Goal: Transaction & Acquisition: Book appointment/travel/reservation

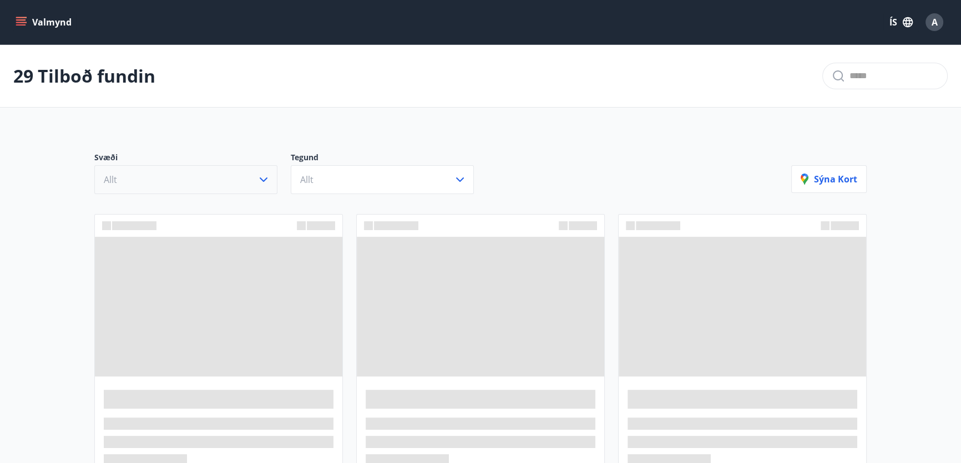
click at [188, 183] on button "Allt" at bounding box center [185, 179] width 183 height 29
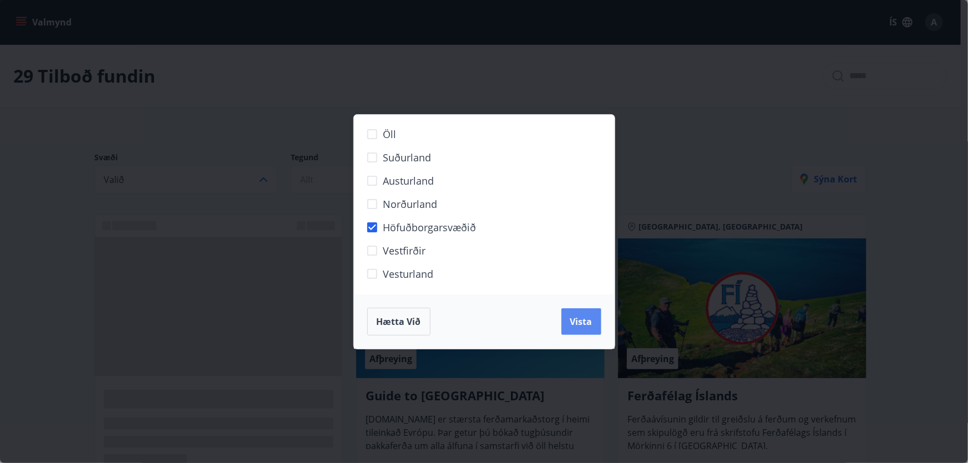
click at [571, 319] on span "Vista" at bounding box center [581, 322] width 22 height 12
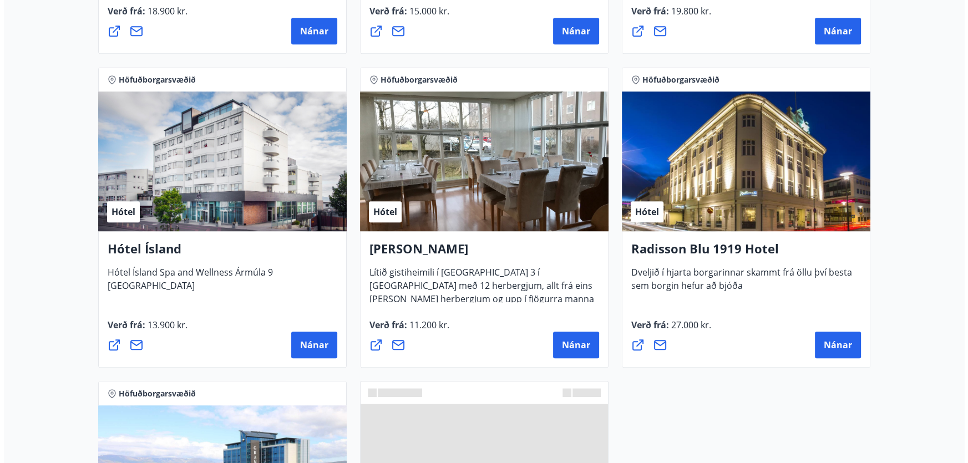
scroll to position [857, 0]
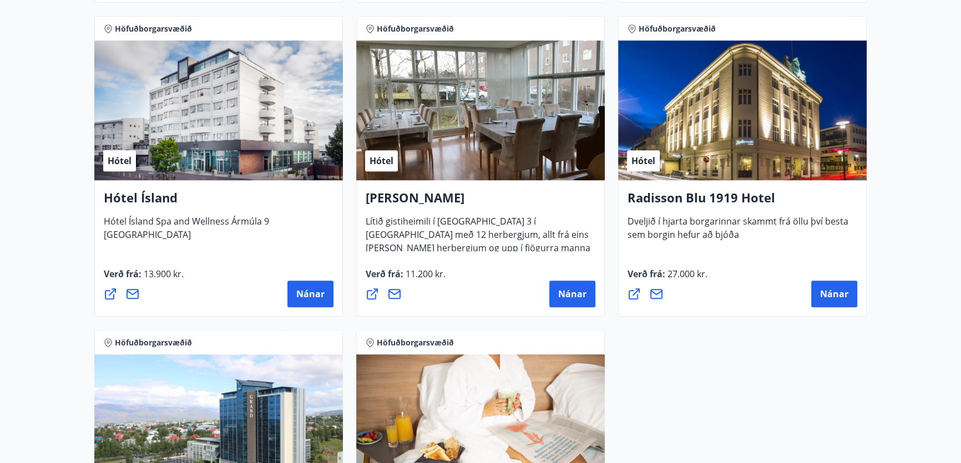
click at [422, 194] on h4 "[PERSON_NAME]" at bounding box center [481, 202] width 230 height 26
click at [581, 302] on button "Nánar" at bounding box center [572, 294] width 46 height 27
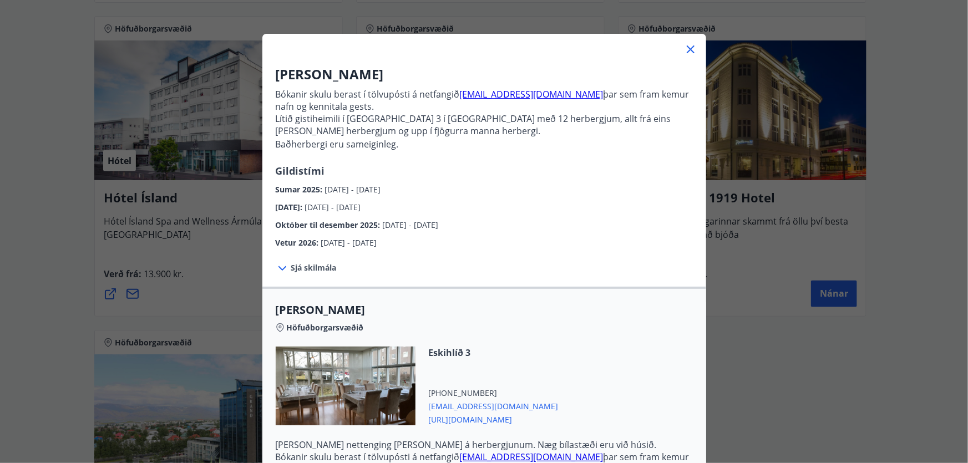
scroll to position [50, 0]
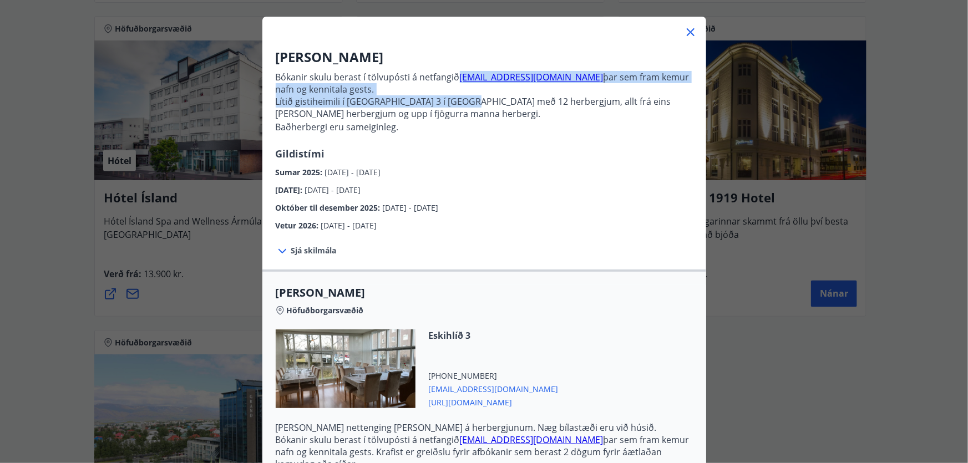
drag, startPoint x: 453, startPoint y: 78, endPoint x: 449, endPoint y: 95, distance: 18.1
click at [449, 95] on p "Bókanir skulu berast í tölvupósti á netfangið [EMAIL_ADDRESS][DOMAIN_NAME] þar …" at bounding box center [484, 107] width 417 height 80
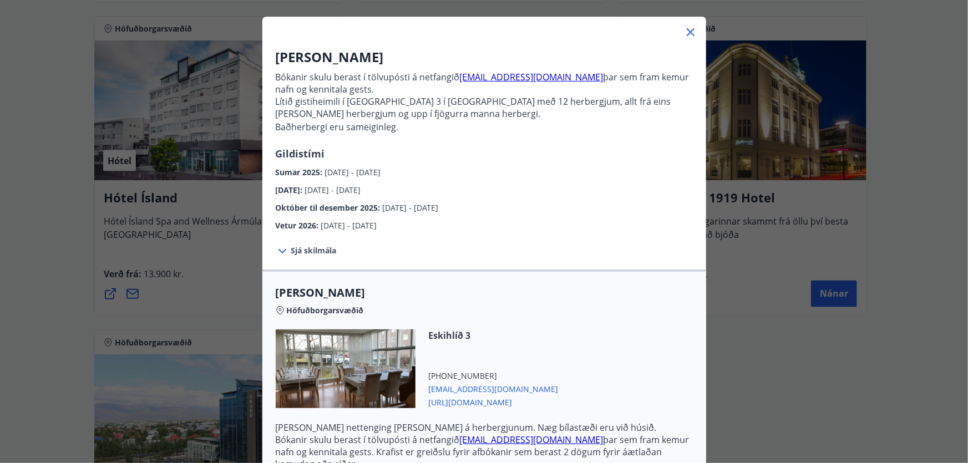
click at [497, 168] on div "Sumar 2025 : [DATE] - [DATE]" at bounding box center [484, 170] width 417 height 18
click at [354, 172] on span "[DATE] - [DATE]" at bounding box center [353, 172] width 56 height 11
click at [281, 245] on icon at bounding box center [282, 251] width 13 height 13
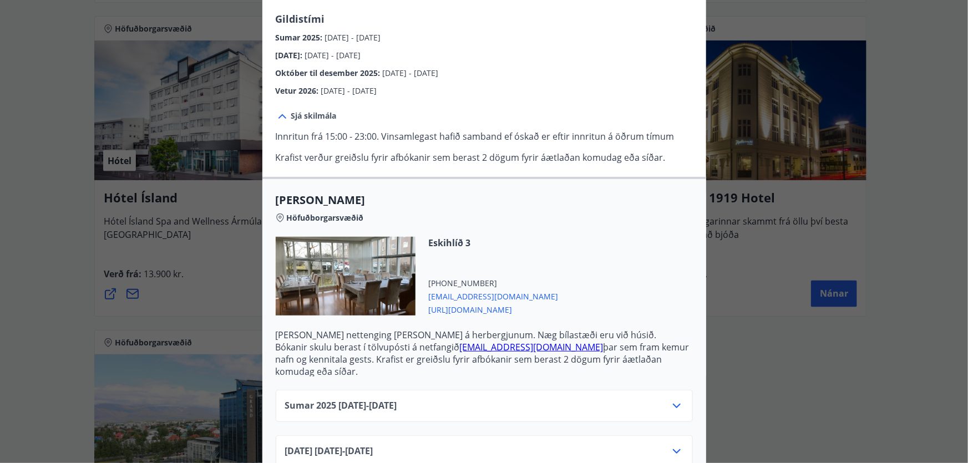
scroll to position [289, 0]
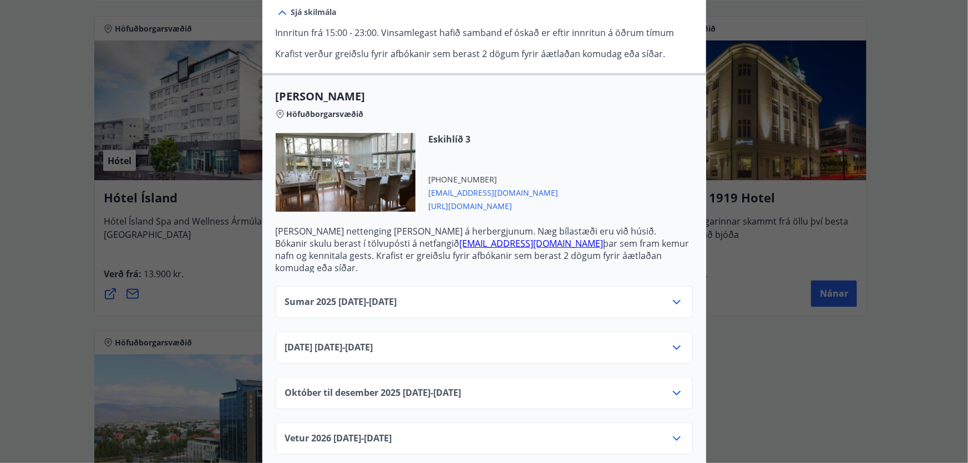
click at [678, 296] on icon at bounding box center [676, 302] width 13 height 13
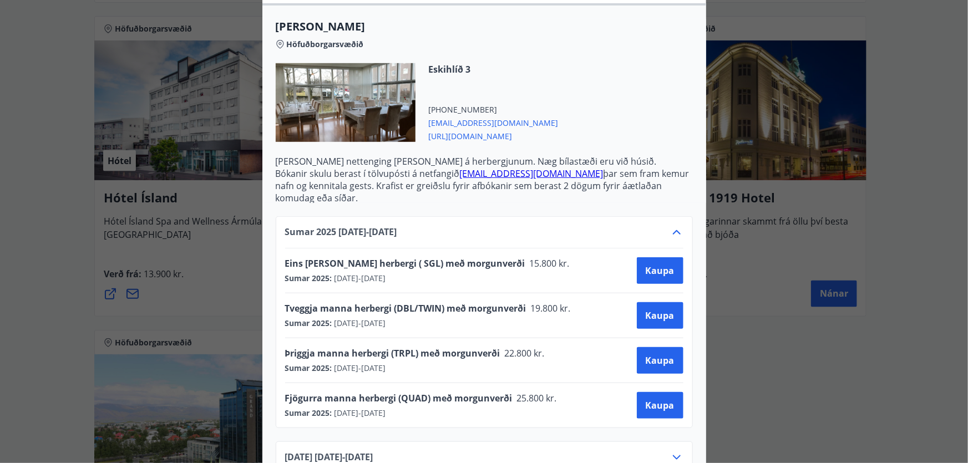
scroll to position [339, 0]
